Goal: Register for event/course

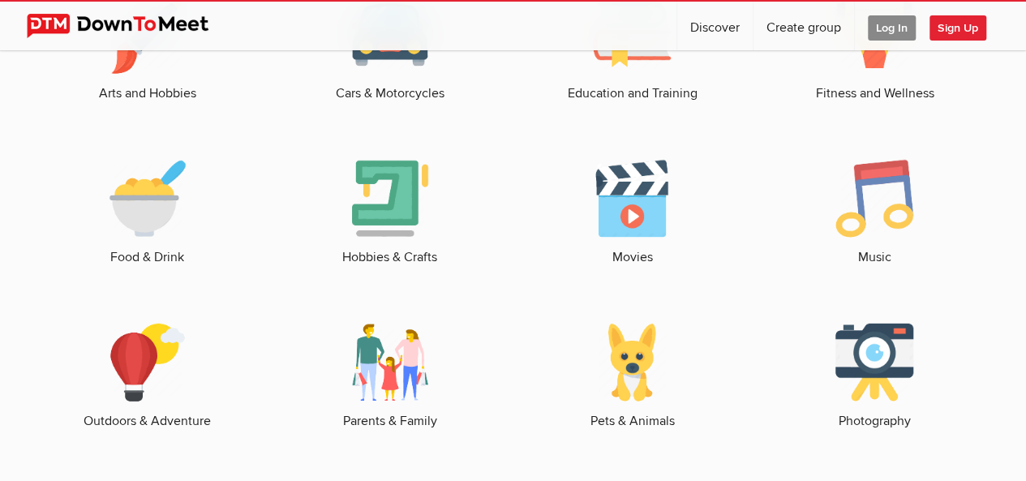
scroll to position [2238, 0]
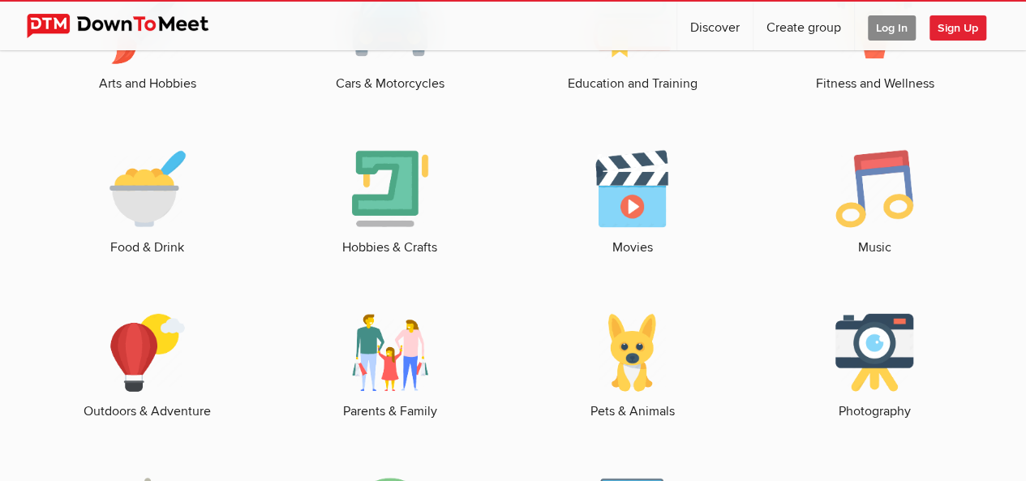
click at [157, 205] on img at bounding box center [148, 189] width 78 height 78
click at [621, 217] on img at bounding box center [632, 189] width 78 height 78
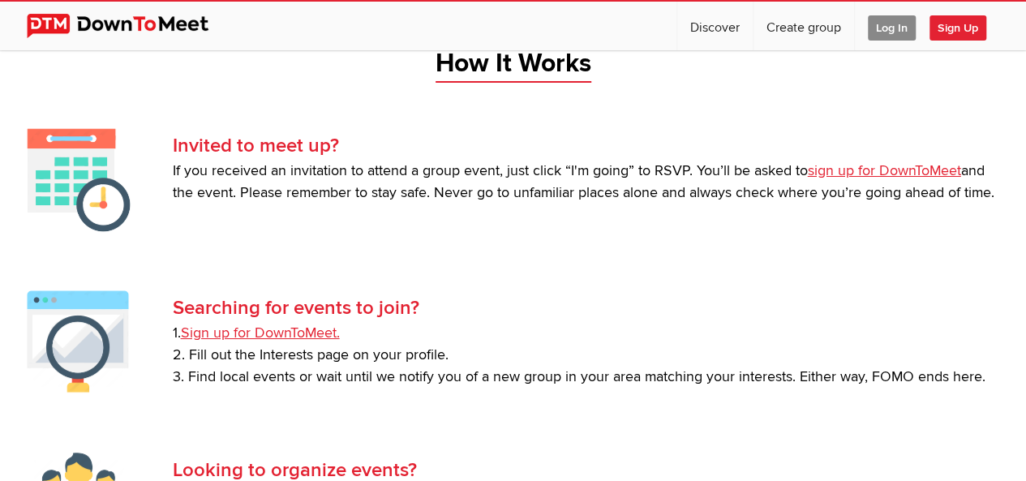
scroll to position [2984, 0]
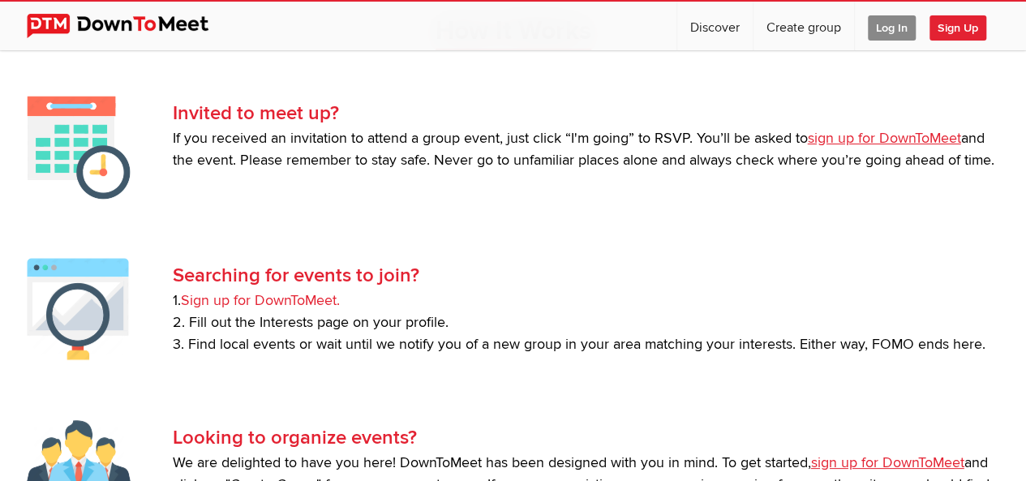
click at [291, 301] on link "Sign up for DownToMeet." at bounding box center [260, 300] width 159 height 17
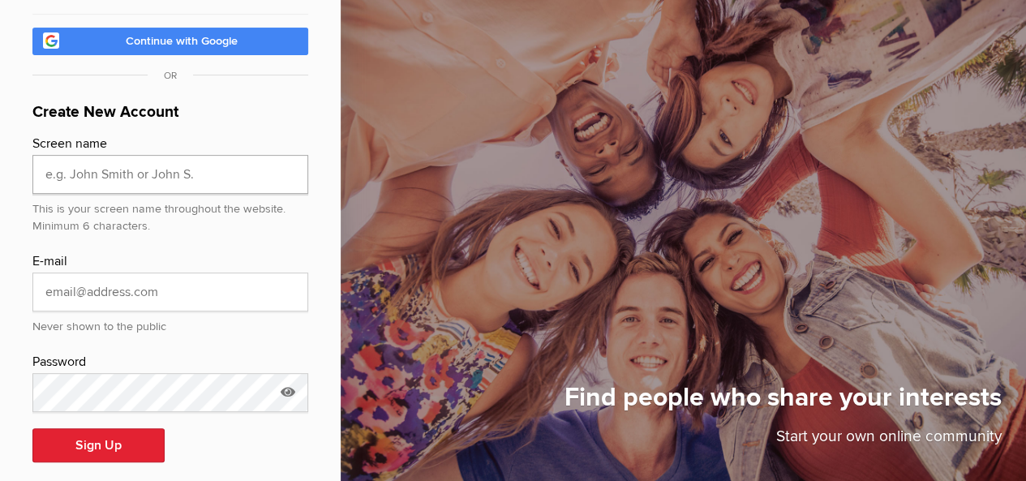
click at [165, 155] on input "text" at bounding box center [170, 174] width 276 height 39
type input "[PERSON_NAME]"
click at [120, 272] on input "email" at bounding box center [170, 291] width 276 height 39
type input "[PERSON_NAME][EMAIL_ADDRESS][PERSON_NAME][DOMAIN_NAME]"
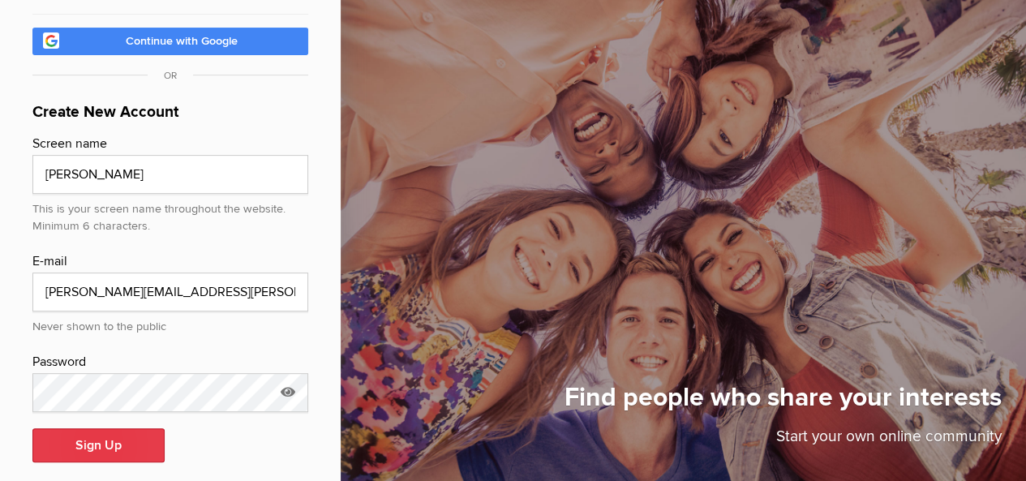
click at [86, 428] on button "Sign Up" at bounding box center [98, 445] width 132 height 34
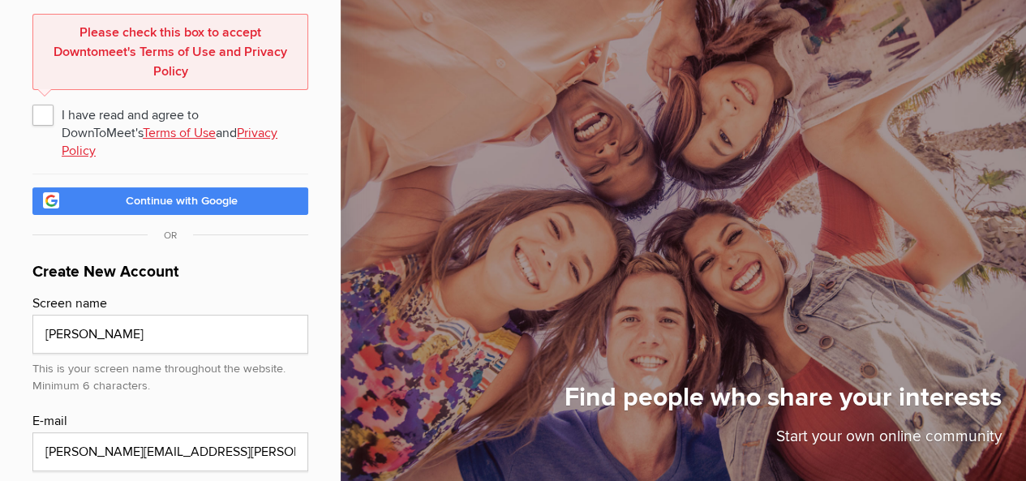
scroll to position [79, 0]
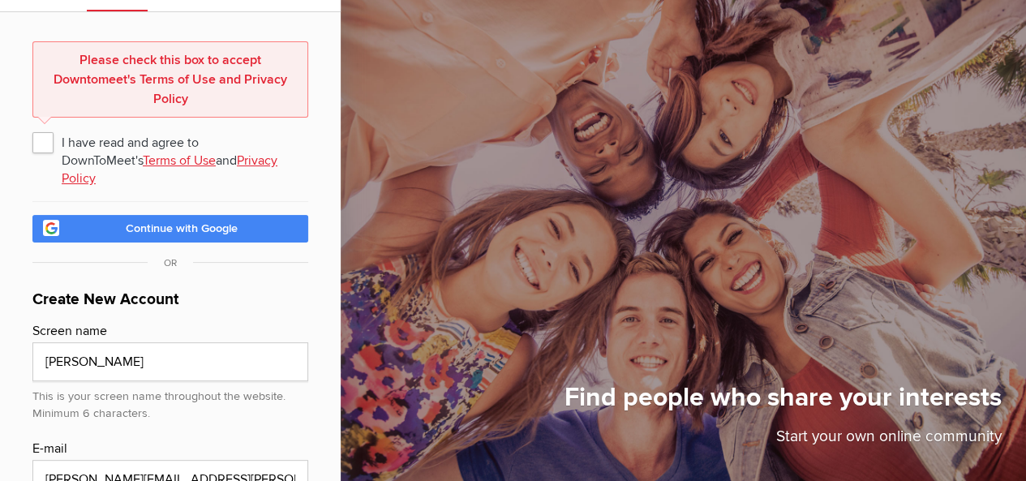
click at [47, 144] on span "I have read and agree to DownToMeet's Terms of Use and Privacy Policy" at bounding box center [170, 141] width 276 height 29
click at [32, 127] on input "I have read and agree to DownToMeet's Terms of Use and Privacy Policy" at bounding box center [32, 127] width 1 height 1
checkbox input "true"
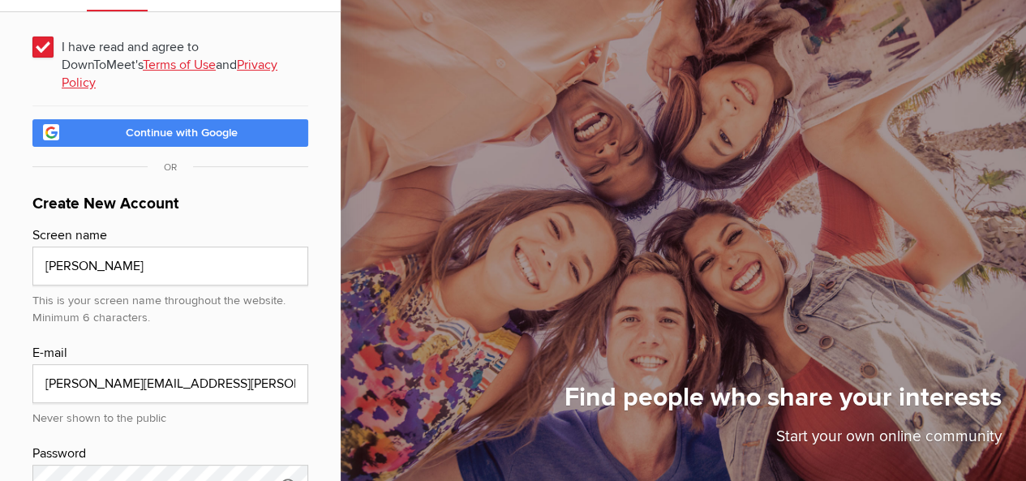
click at [313, 315] on div "I have read and agree to DownToMeet's Terms of Use and Privacy Policy Continue …" at bounding box center [170, 302] width 341 height 581
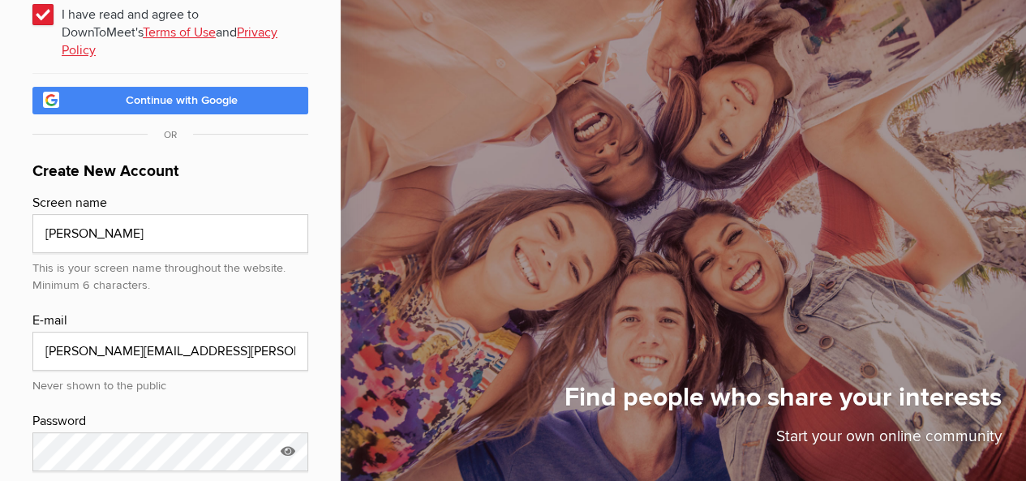
scroll to position [171, 0]
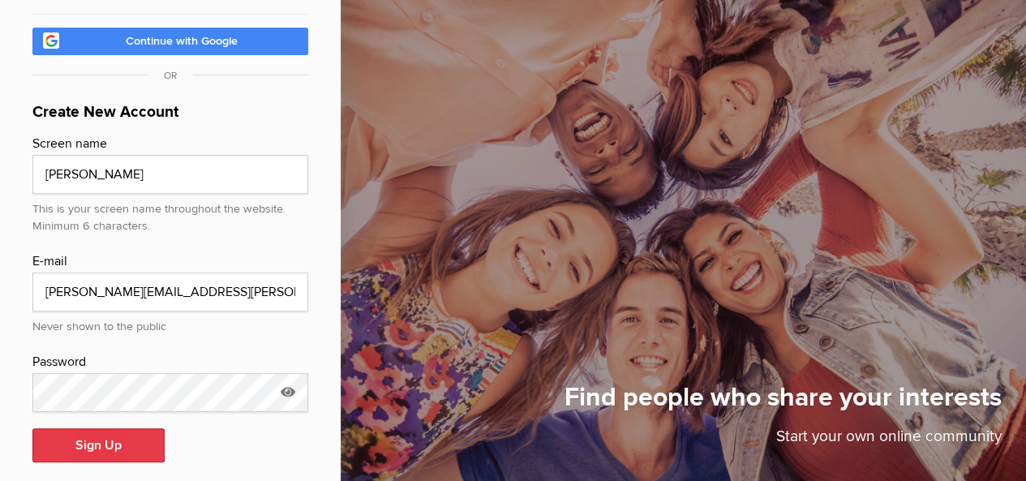
click at [97, 434] on button "Sign Up" at bounding box center [98, 445] width 132 height 34
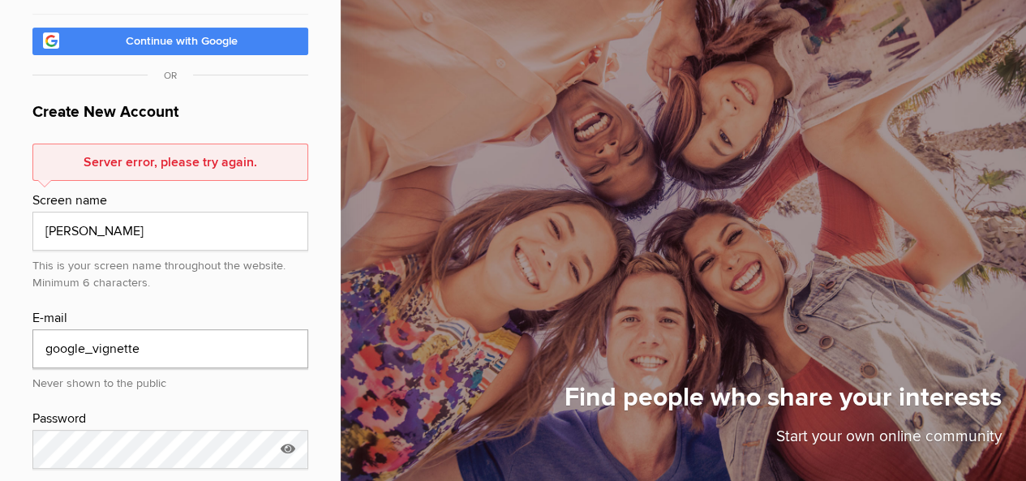
drag, startPoint x: 187, startPoint y: 328, endPoint x: -14, endPoint y: 318, distance: 201.4
click at [0, 310] on html "Log In Sign Up Forgot Password? I have read and agree to DownToMeet's Terms of …" at bounding box center [513, 69] width 1026 height 481
type input "andrew.heaton@sourceable.net"
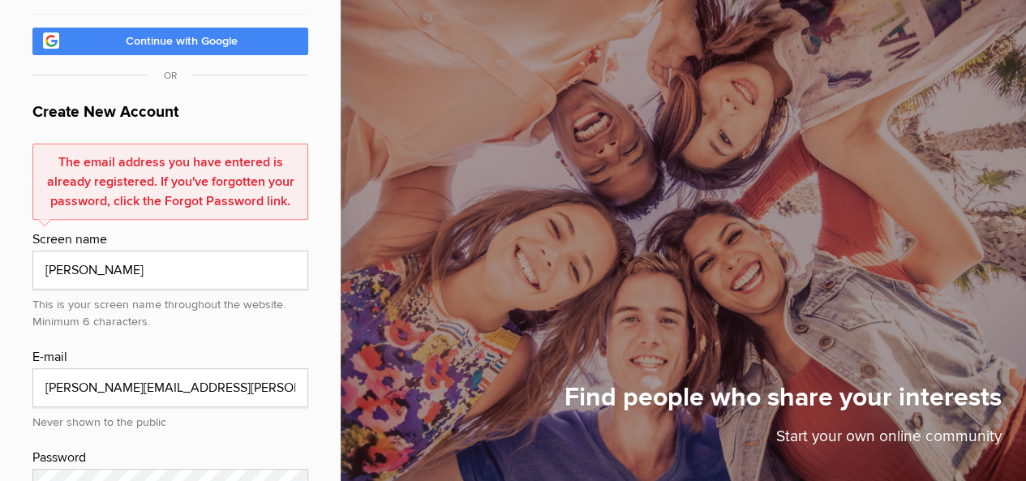
click at [133, 416] on form "The email address you have entered is already registered. If you've forgotten y…" at bounding box center [170, 361] width 276 height 434
click at [213, 414] on form "The email address you have entered is already registered. If you've forgotten y…" at bounding box center [170, 361] width 276 height 434
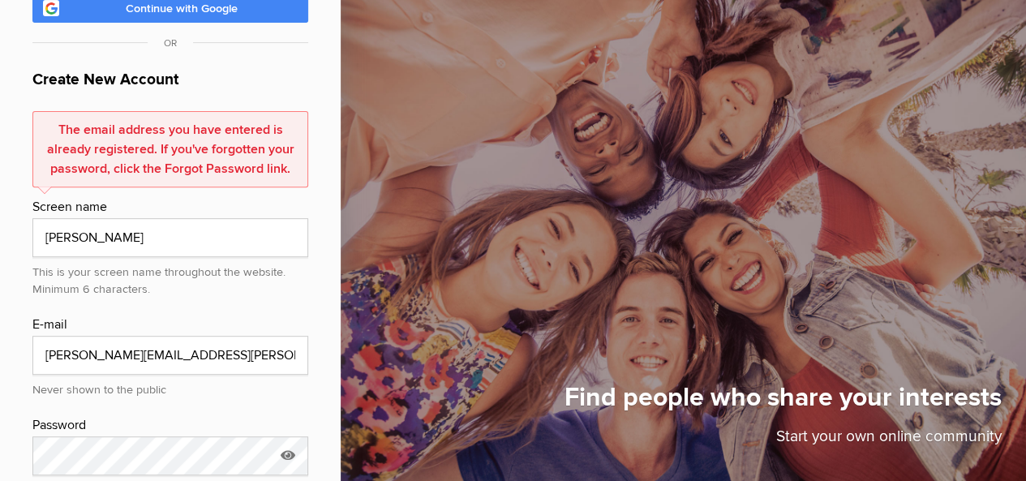
scroll to position [266, 0]
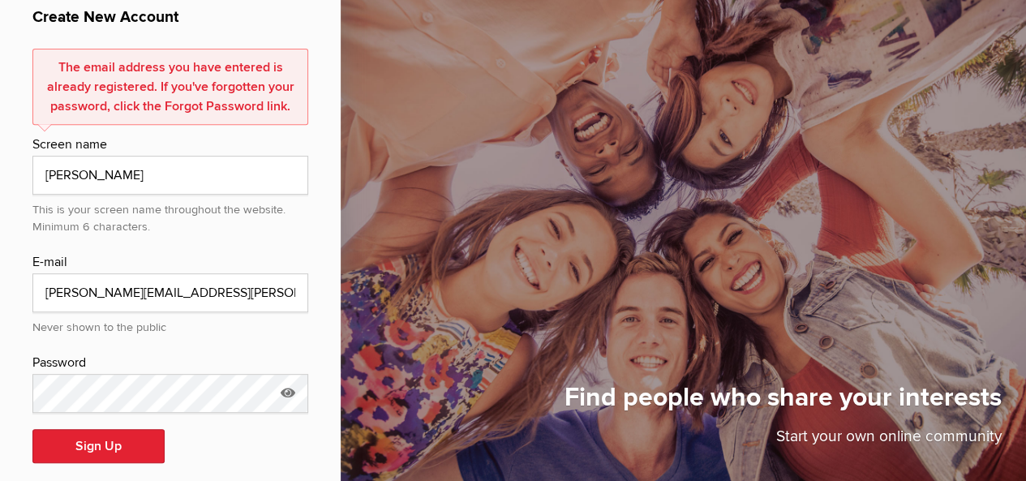
click at [206, 229] on form "The email address you have entered is already registered. If you've forgotten y…" at bounding box center [170, 266] width 276 height 434
click at [60, 324] on form "The email address you have entered is already registered. If you've forgotten y…" at bounding box center [170, 266] width 276 height 434
click at [109, 252] on div "E-mail" at bounding box center [170, 262] width 276 height 21
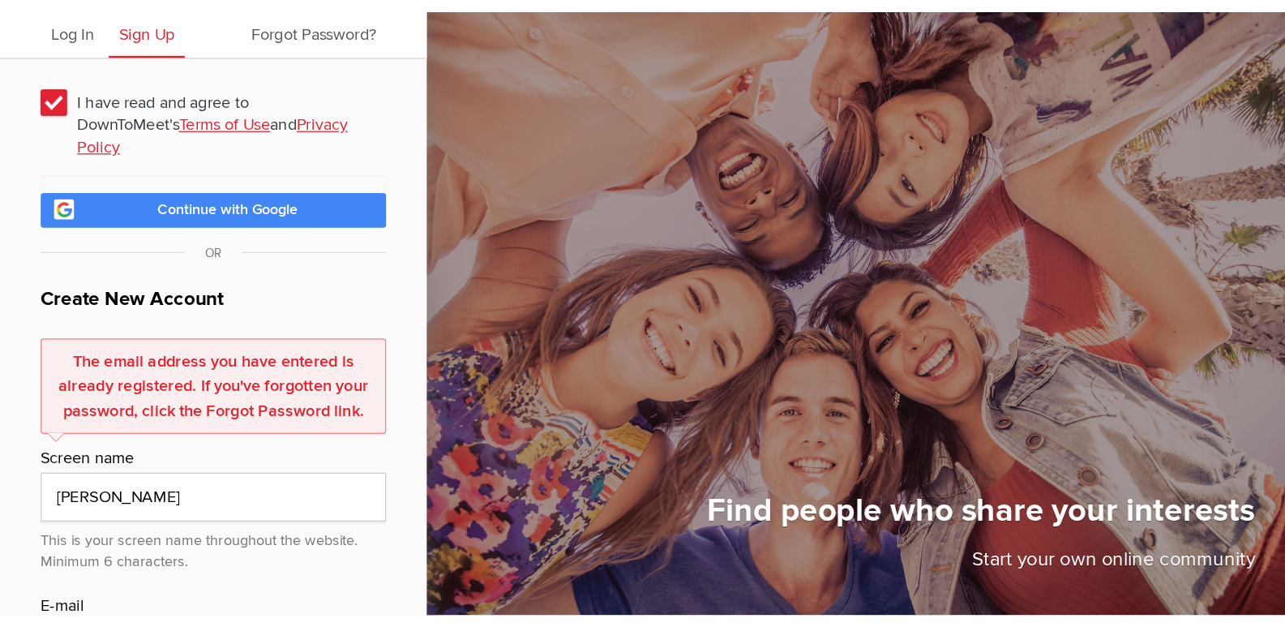
scroll to position [0, 0]
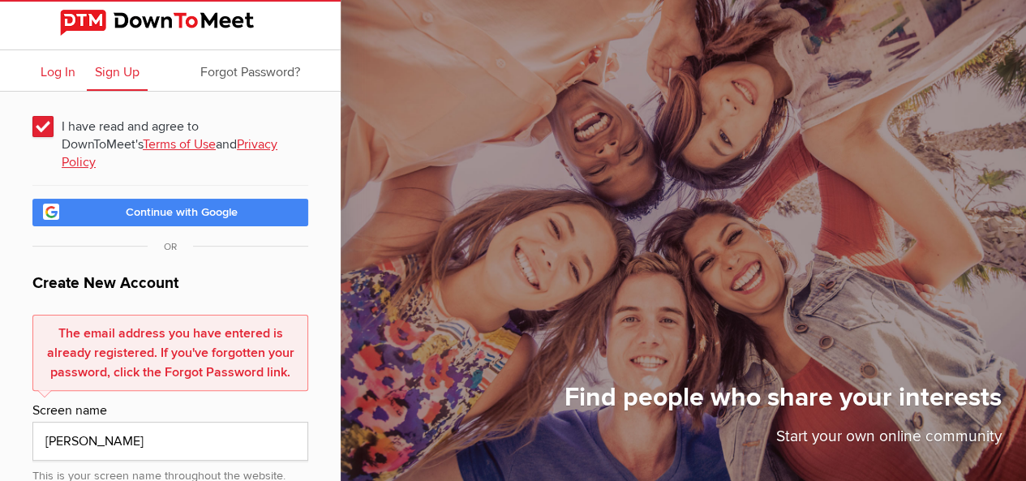
click at [55, 71] on span "Log In" at bounding box center [58, 72] width 35 height 16
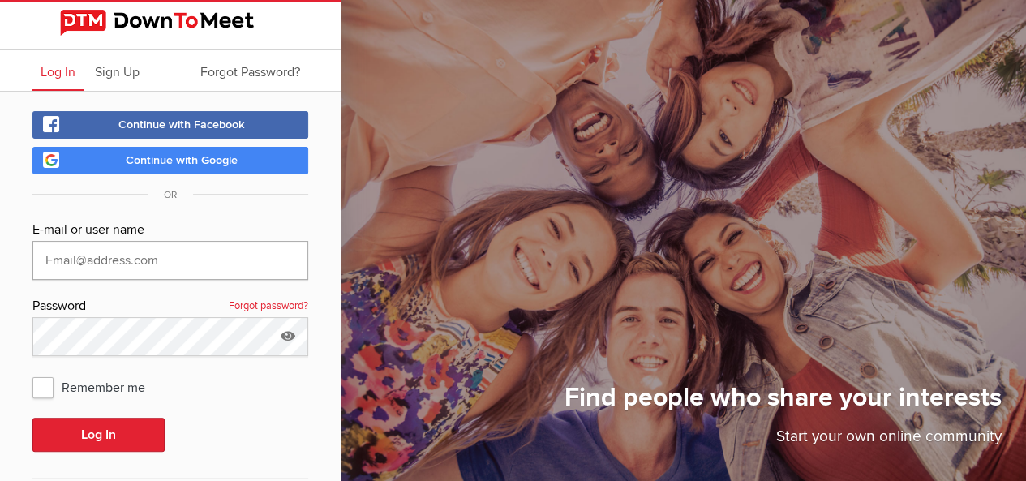
type input "andrew.heaton@sourceable.net"
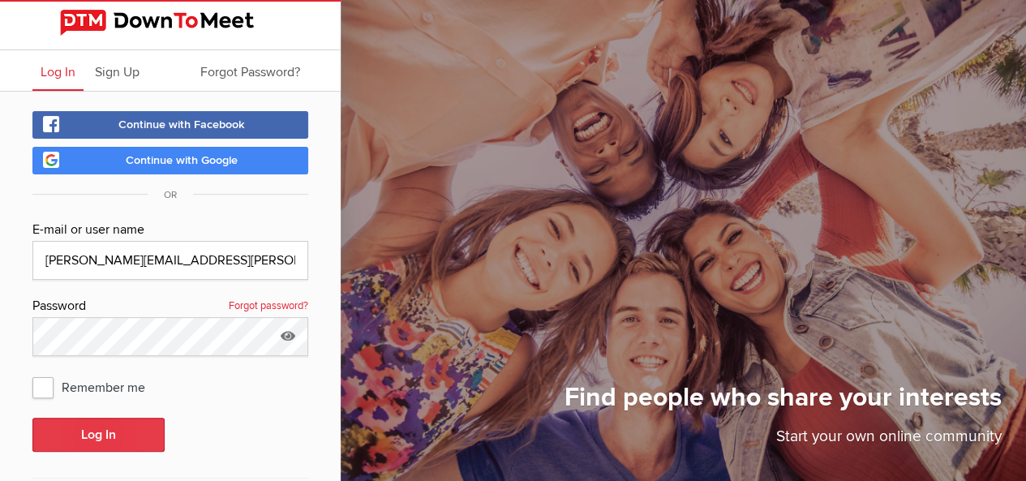
click at [109, 437] on button "Log In" at bounding box center [98, 435] width 132 height 34
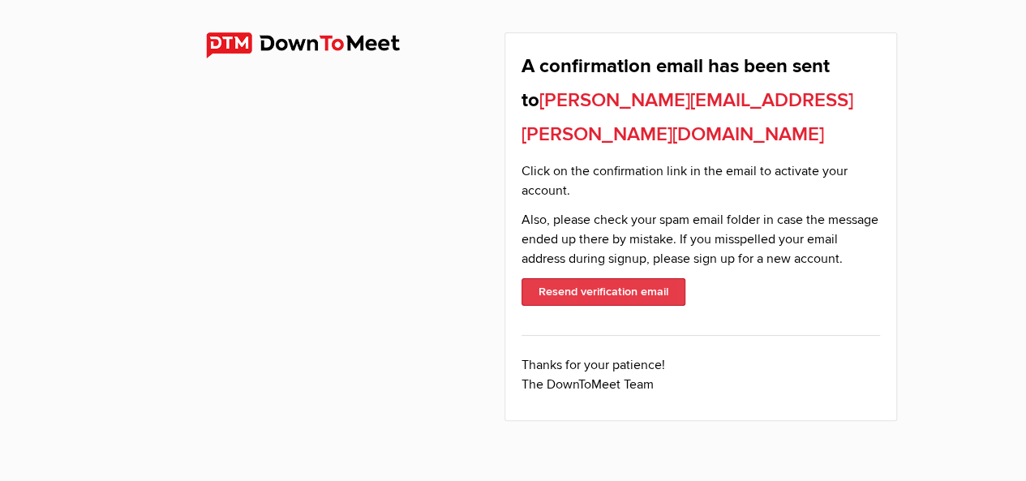
click at [595, 278] on button "Resend verification email" at bounding box center [603, 292] width 164 height 28
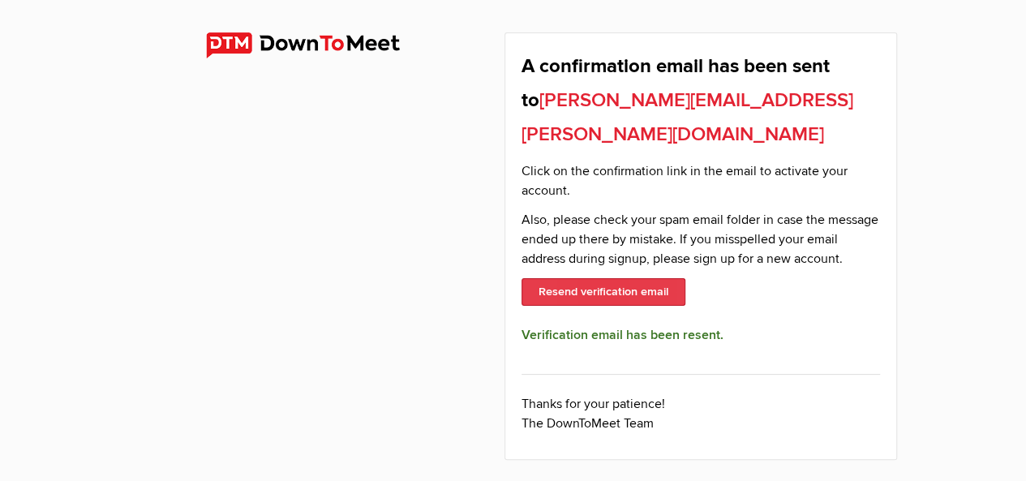
click at [588, 278] on button "Resend verification email" at bounding box center [603, 292] width 164 height 28
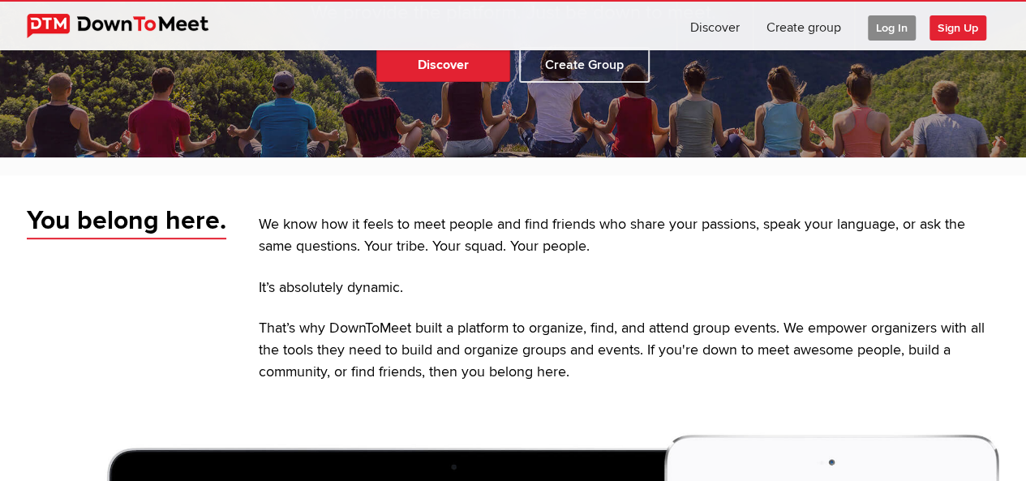
scroll to position [227, 0]
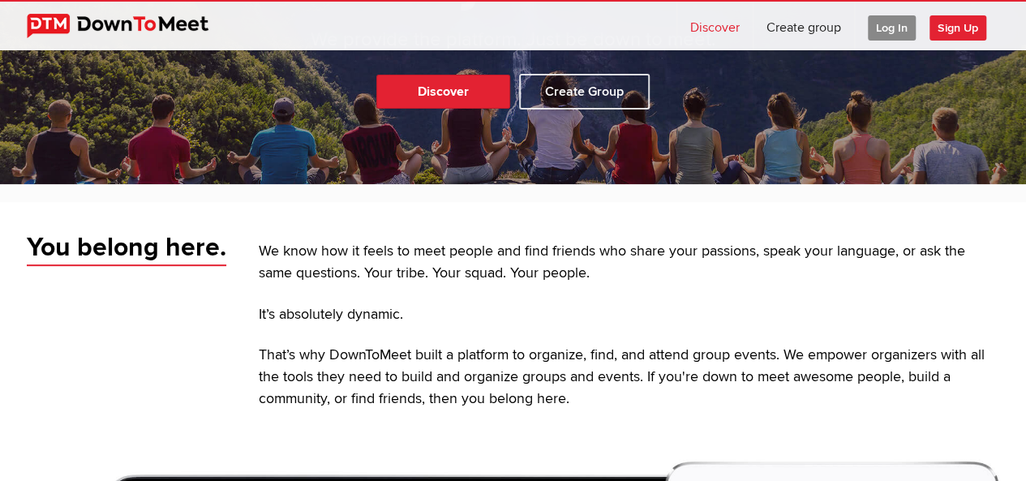
drag, startPoint x: 715, startPoint y: 26, endPoint x: 711, endPoint y: 47, distance: 21.5
click at [714, 26] on link "Discover" at bounding box center [714, 26] width 75 height 49
select select "null"
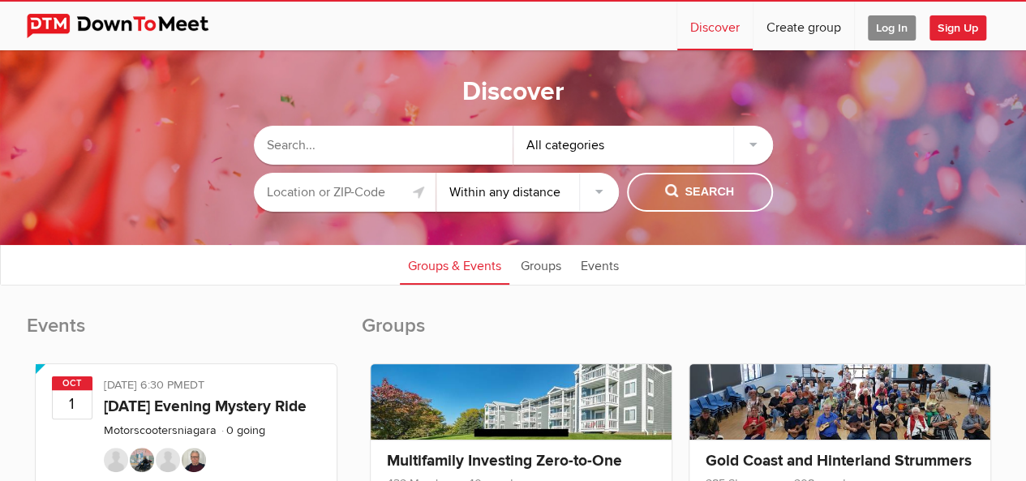
click at [389, 148] on input "text" at bounding box center [384, 145] width 260 height 39
type input "Movies"
click at [748, 143] on div "All categories" at bounding box center [643, 145] width 260 height 39
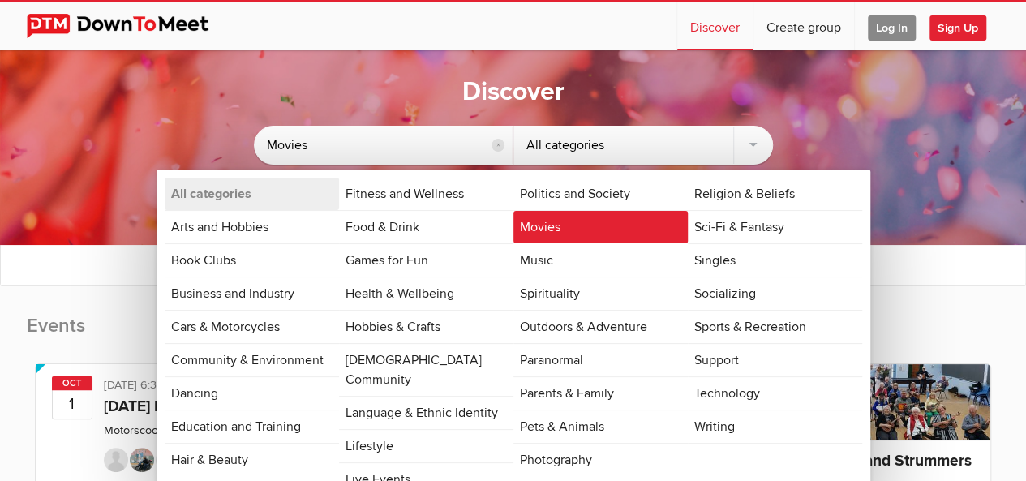
click at [550, 223] on link "Movies" at bounding box center [600, 227] width 174 height 32
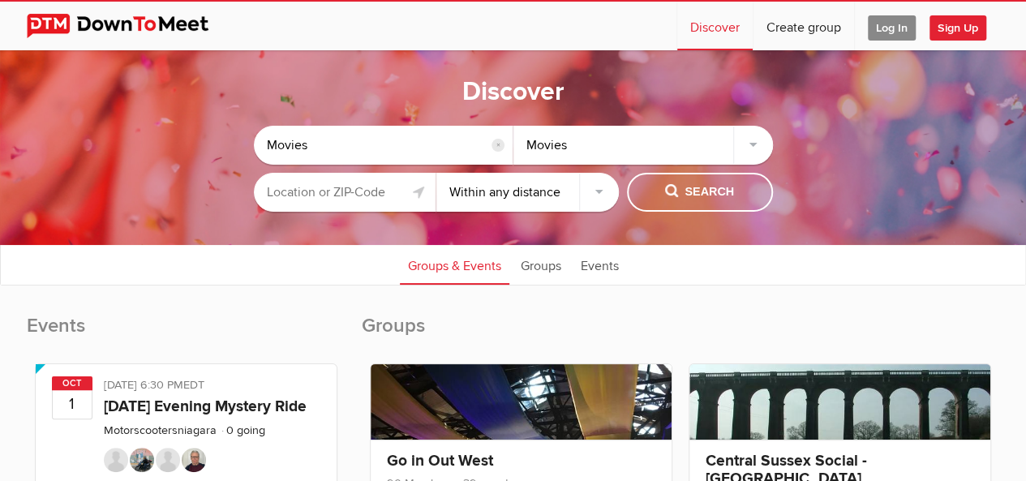
click at [503, 146] on input "reset" at bounding box center [497, 145] width 13 height 13
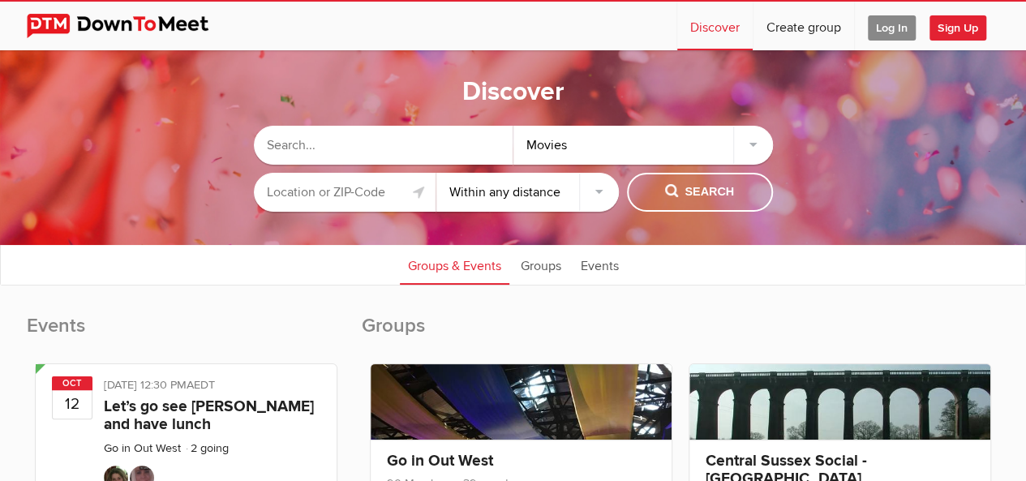
click at [373, 187] on input "text" at bounding box center [345, 192] width 182 height 39
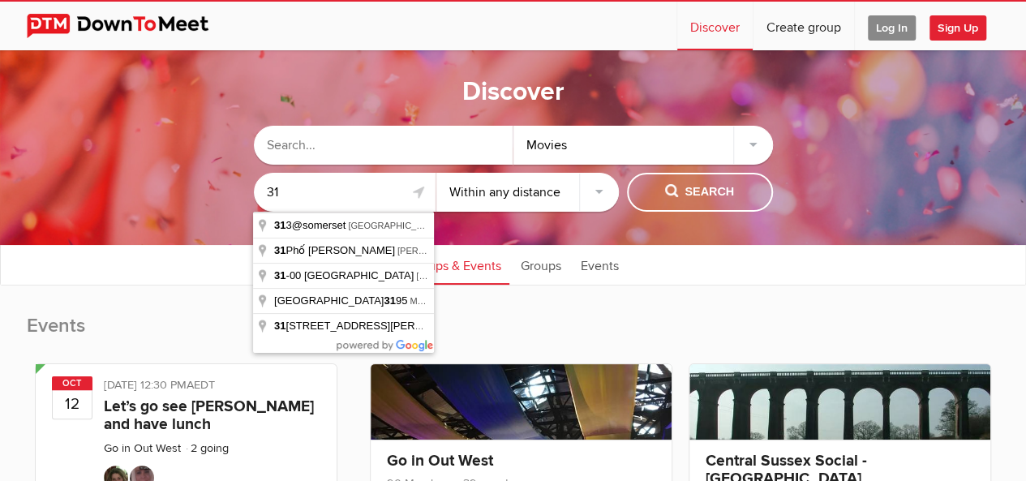
type input "3"
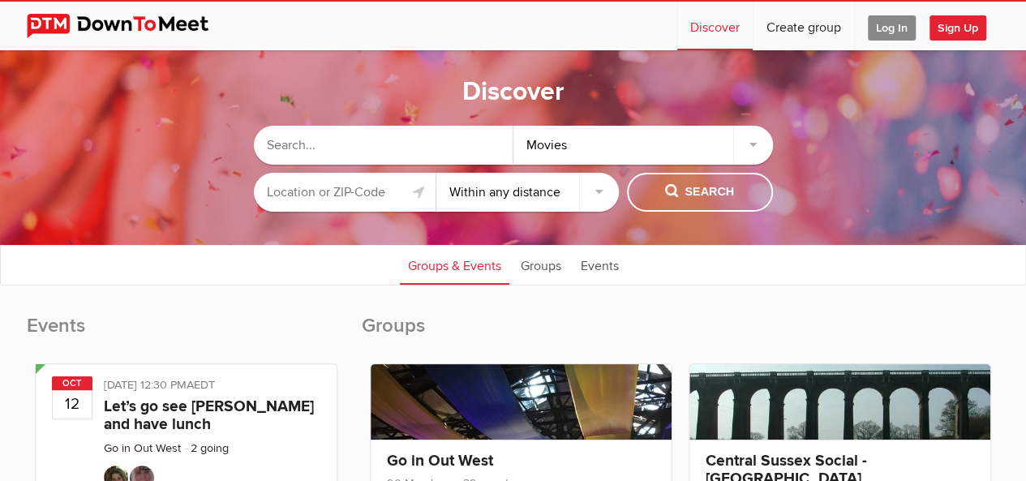
click at [373, 187] on input "text" at bounding box center [345, 192] width 182 height 39
click at [407, 187] on input "text" at bounding box center [345, 192] width 182 height 39
click at [411, 185] on link at bounding box center [419, 191] width 19 height 19
click at [336, 248] on ul "Groups & Events Groups Events" at bounding box center [513, 264] width 1024 height 41
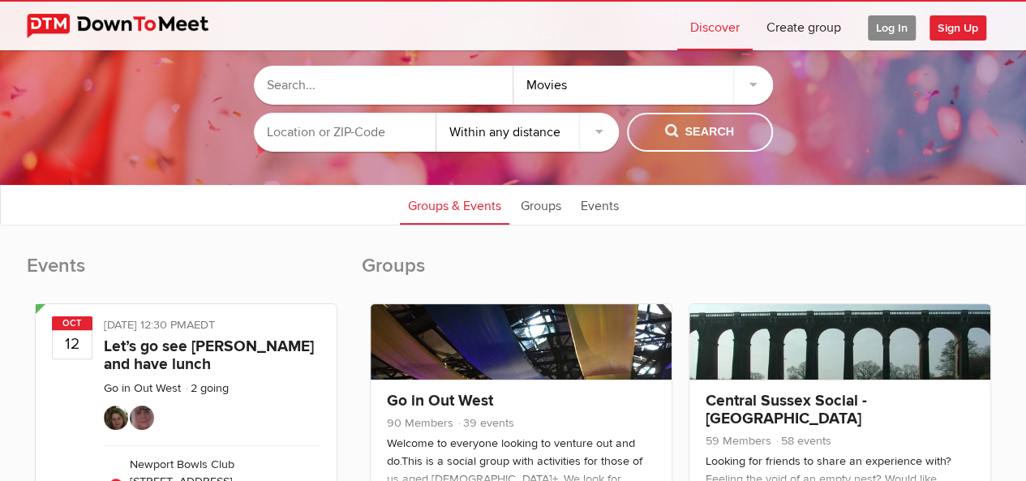
scroll to position [63, 0]
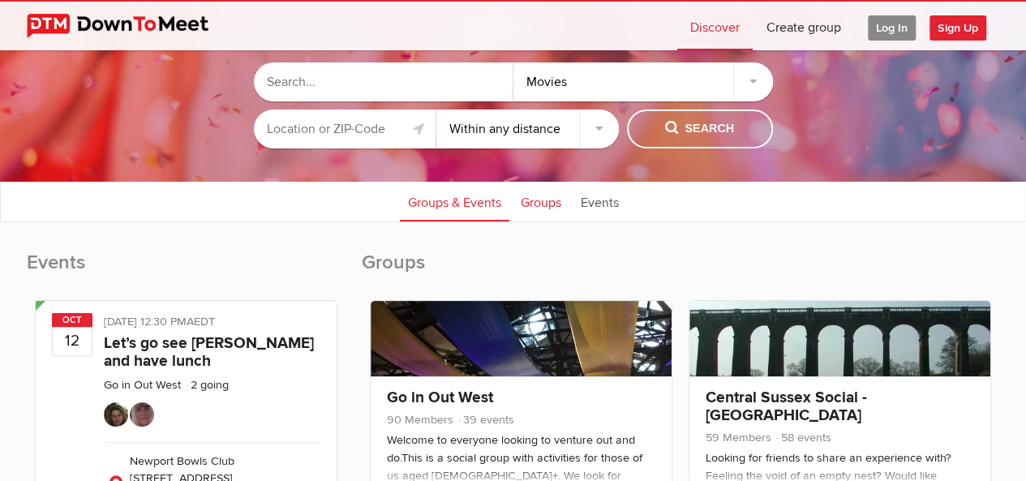
click at [543, 202] on link "Groups" at bounding box center [541, 201] width 57 height 41
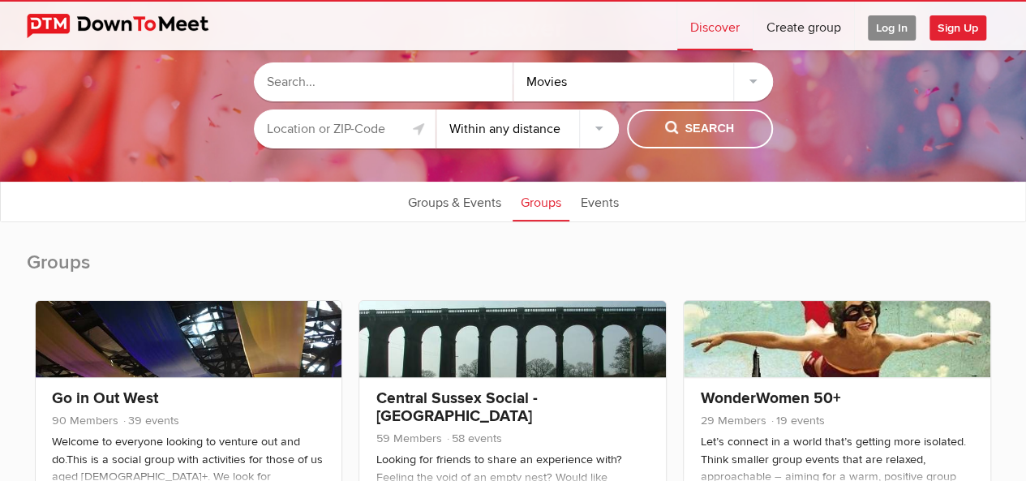
click at [519, 257] on h2 "Groups" at bounding box center [513, 271] width 973 height 42
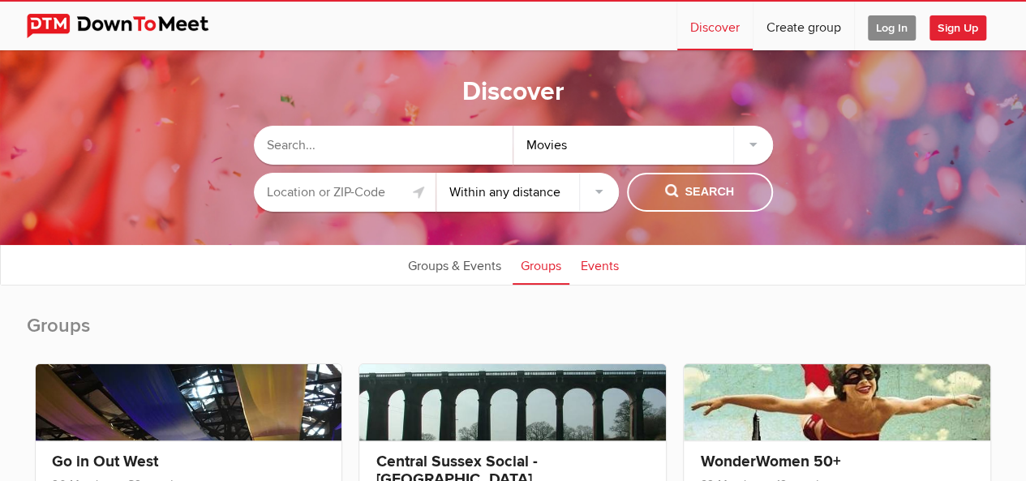
click at [594, 263] on link "Events" at bounding box center [600, 264] width 54 height 41
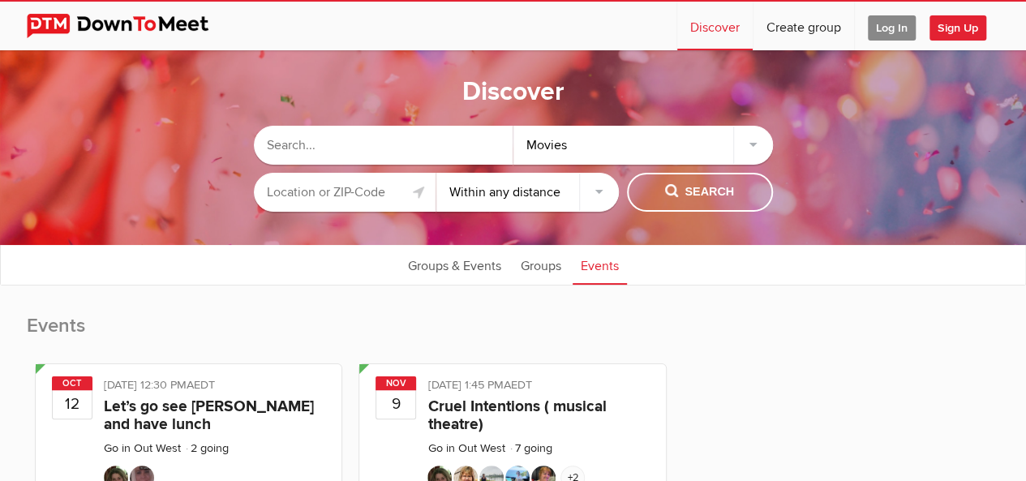
click at [384, 323] on h2 "Events" at bounding box center [513, 334] width 973 height 42
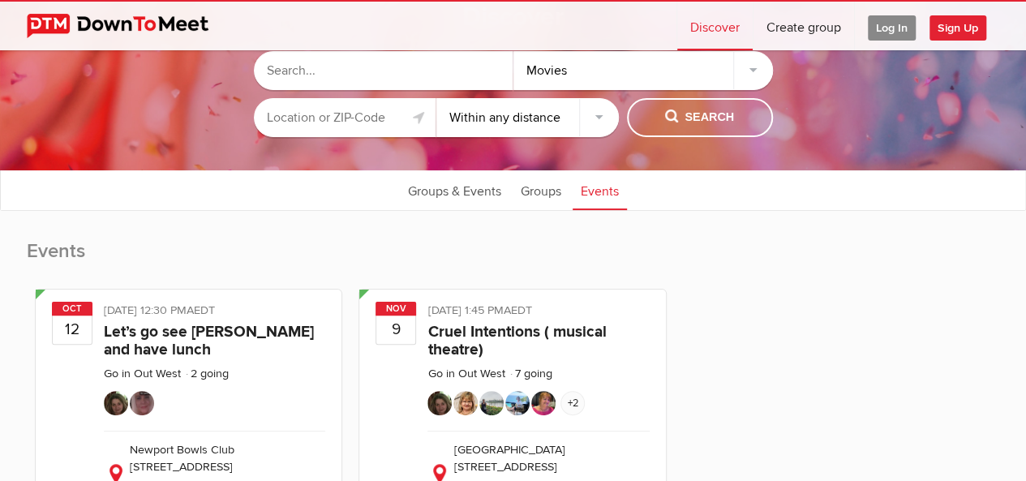
scroll to position [42, 0]
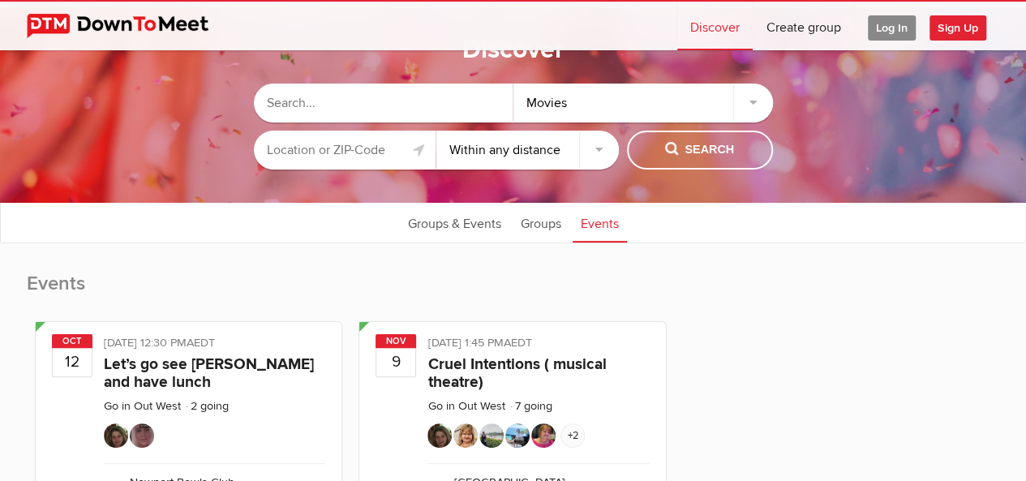
click at [701, 30] on link "Discover" at bounding box center [714, 26] width 75 height 49
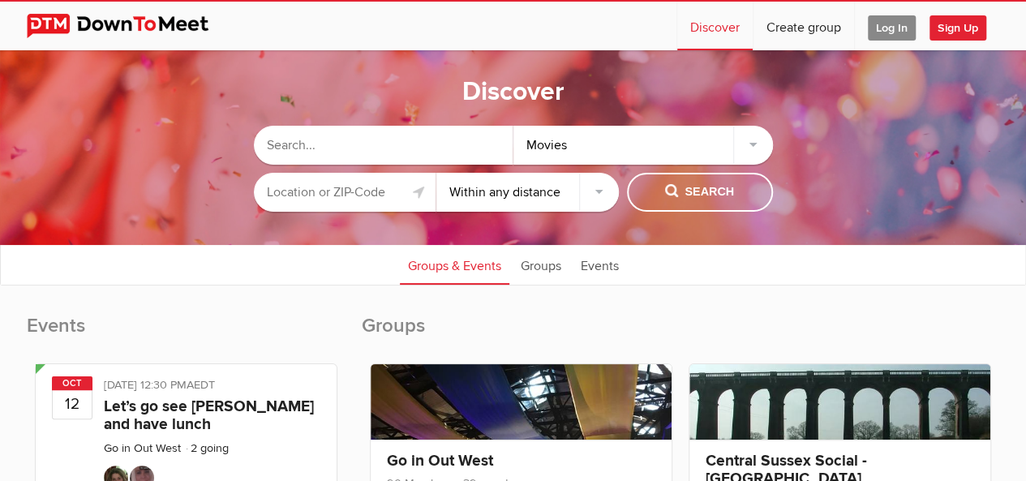
click at [742, 139] on div "Movies" at bounding box center [643, 145] width 260 height 39
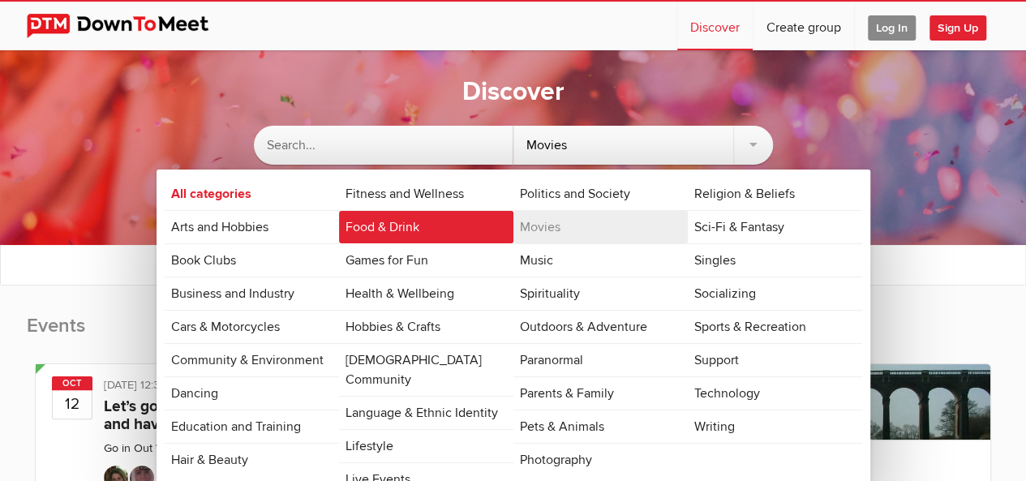
click at [350, 228] on link "Food & Drink" at bounding box center [426, 227] width 174 height 32
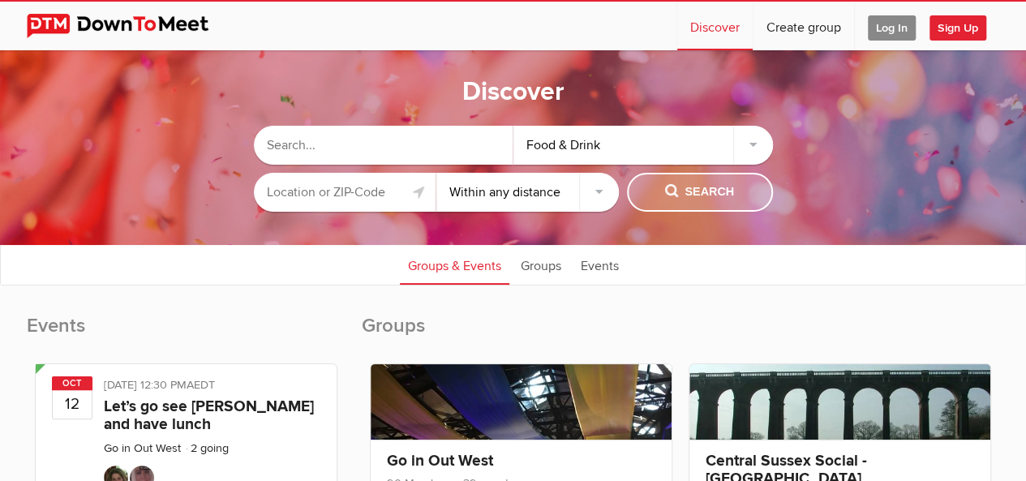
click at [673, 185] on span "Search" at bounding box center [699, 192] width 69 height 18
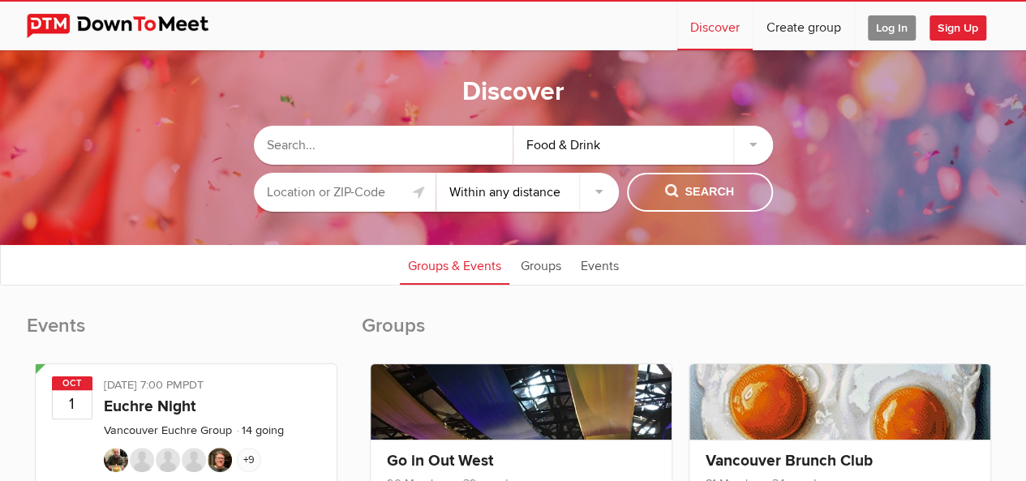
click at [230, 257] on ul "Groups & Events Groups Events" at bounding box center [513, 264] width 1024 height 41
click at [326, 182] on input "text" at bounding box center [345, 192] width 182 height 39
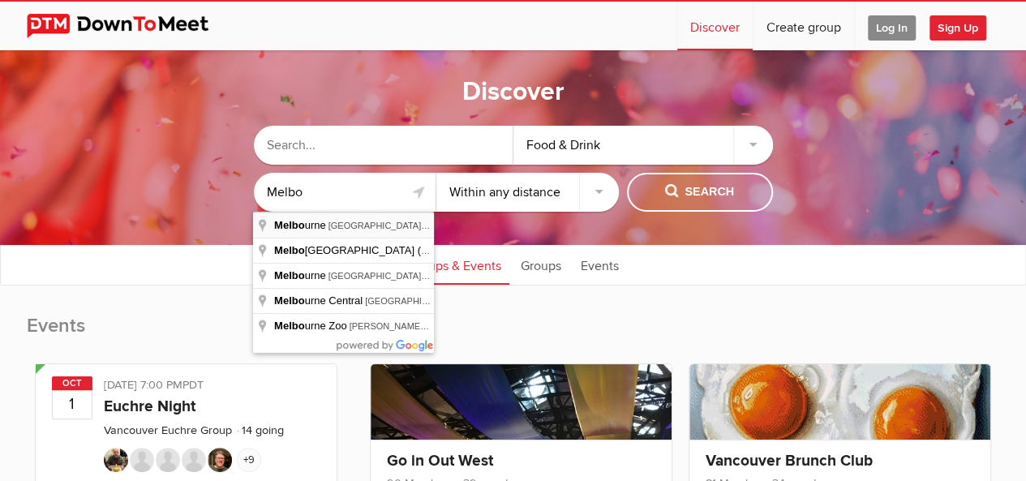
type input "[GEOGRAPHIC_DATA] [GEOGRAPHIC_DATA], [GEOGRAPHIC_DATA]"
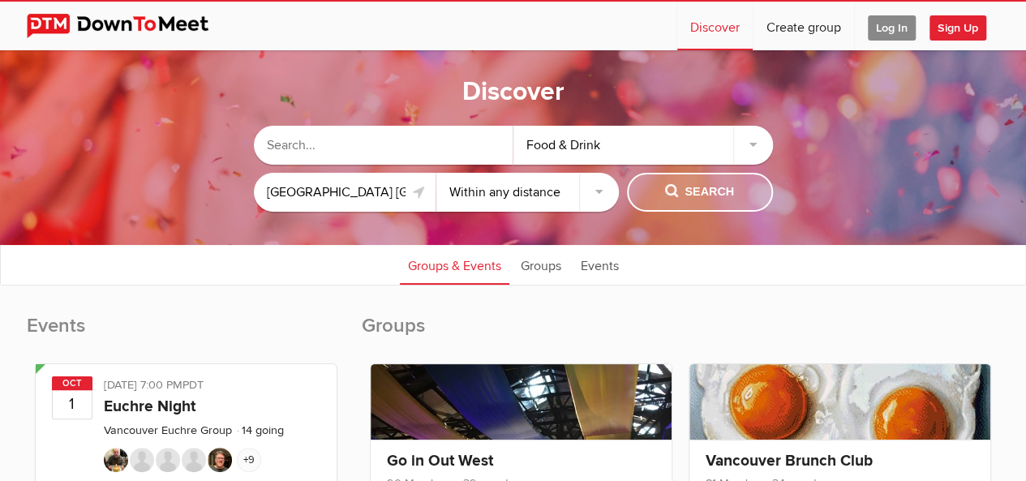
click at [663, 191] on button "Search" at bounding box center [700, 192] width 146 height 39
click at [655, 188] on button "Search" at bounding box center [700, 192] width 146 height 39
click at [597, 192] on select "Within 10 miles Within 25 miles Within 50 miles Within 100 miles Within any dis…" at bounding box center [527, 192] width 182 height 39
select select "25"
click at [436, 173] on select "Within 10 miles Within 25 miles Within 50 miles Within 100 miles Within any dis…" at bounding box center [527, 192] width 182 height 39
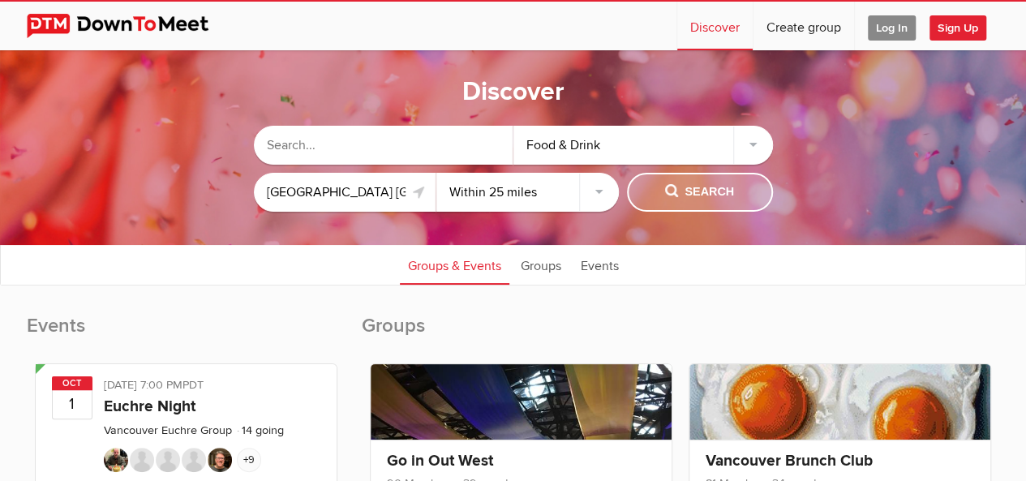
click at [684, 186] on span "Search" at bounding box center [699, 192] width 69 height 18
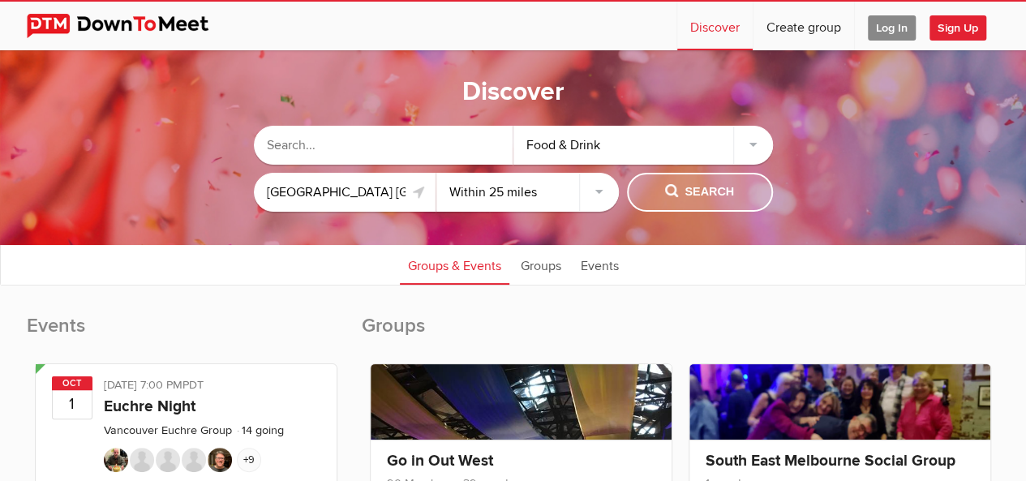
click at [680, 194] on span "Search" at bounding box center [699, 192] width 69 height 18
